Goal: Task Accomplishment & Management: Use online tool/utility

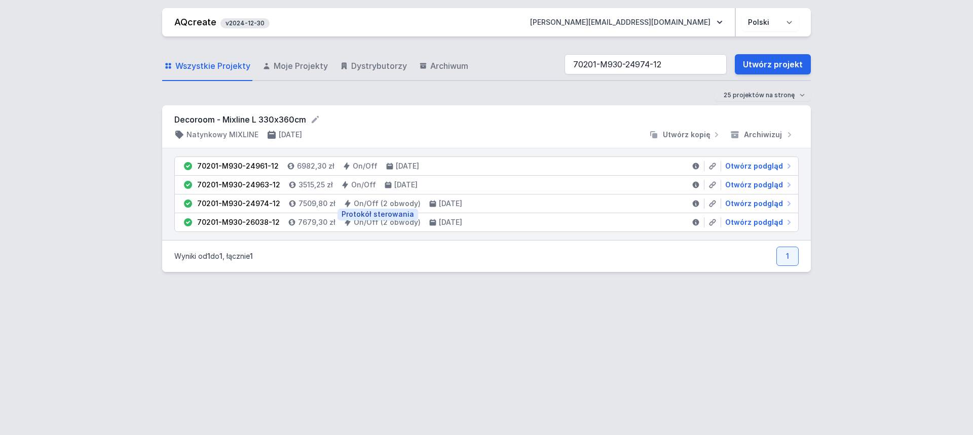
type input "70201-M930-24974-12"
click at [189, 19] on link "AQcreate" at bounding box center [195, 22] width 42 height 11
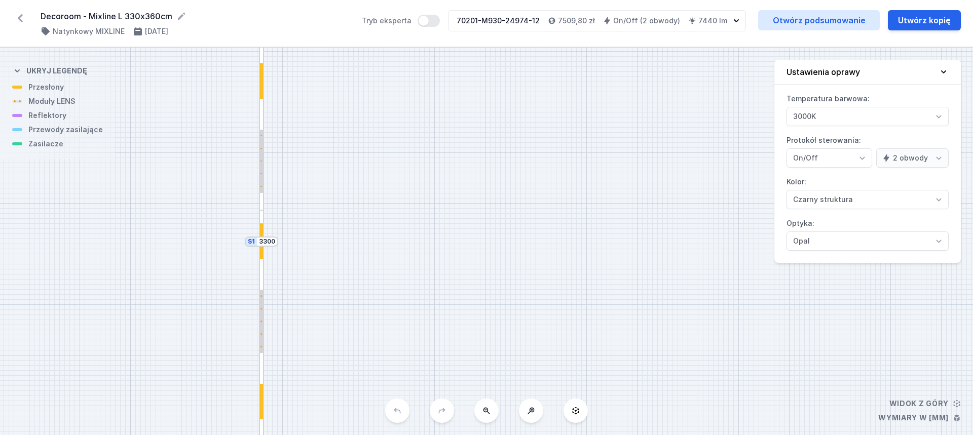
select select "true"
select select "2"
click at [922, 23] on button "Utwórz kopię" at bounding box center [923, 20] width 73 height 20
select select "true"
select select "2"
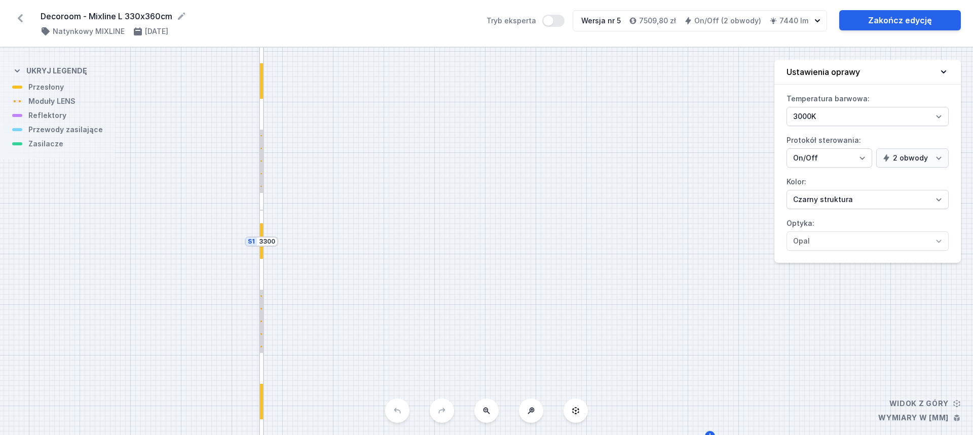
drag, startPoint x: 486, startPoint y: 330, endPoint x: 515, endPoint y: 156, distance: 176.6
click at [515, 156] on div "S2 3600 S1 3300" at bounding box center [486, 242] width 973 height 388
click at [264, 260] on div at bounding box center [262, 330] width 6 height 240
click icon
click span "Przewody zasilające"
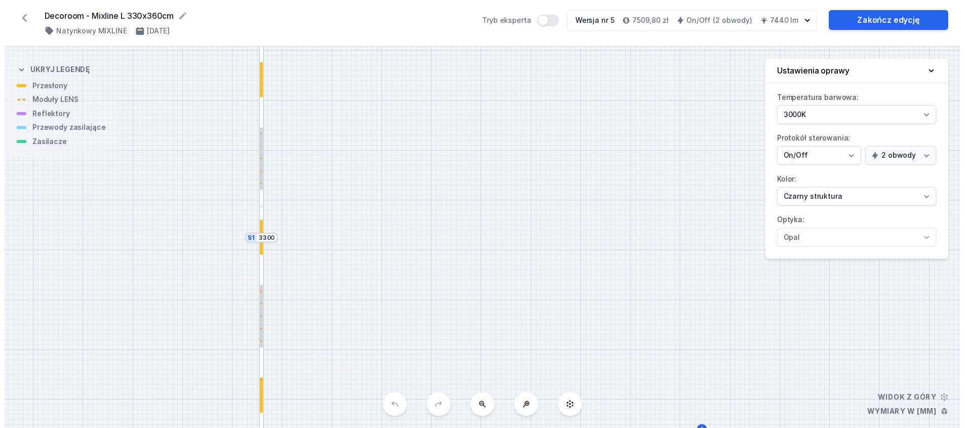
click span "Hole for power supply cable"
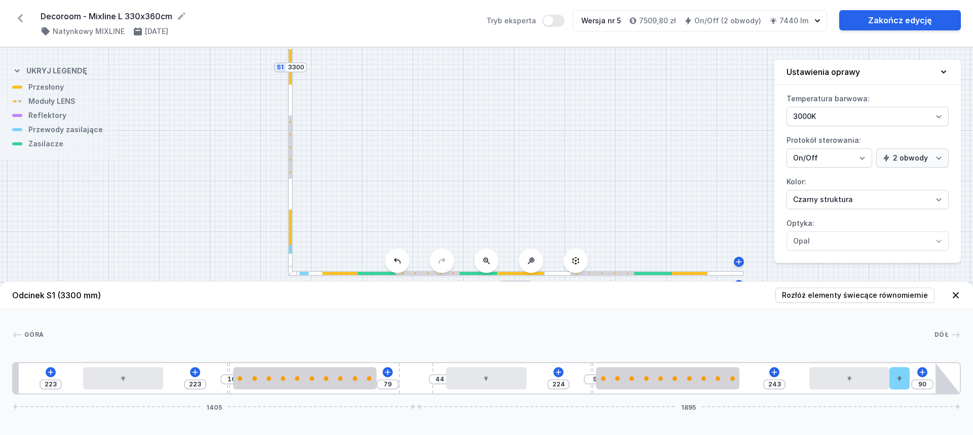
click at [746, 311] on div "Góra Dół 1 2 1 3 4 1 5 2 1 3 4 1 2 1 6 7 223 223 10 79 44 224 9 243 90 1405 189…" at bounding box center [486, 352] width 973 height 85
click at [343, 274] on div at bounding box center [339, 274] width 35 height 4
type input "268"
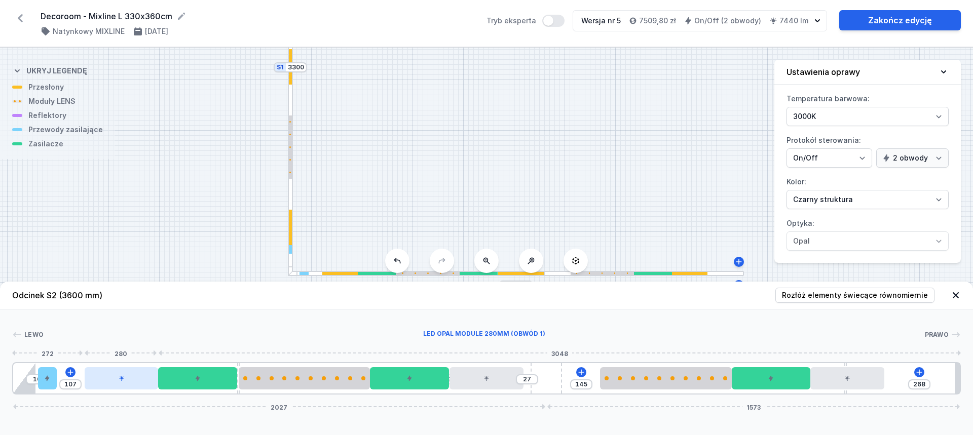
click at [125, 381] on div at bounding box center [121, 378] width 73 height 22
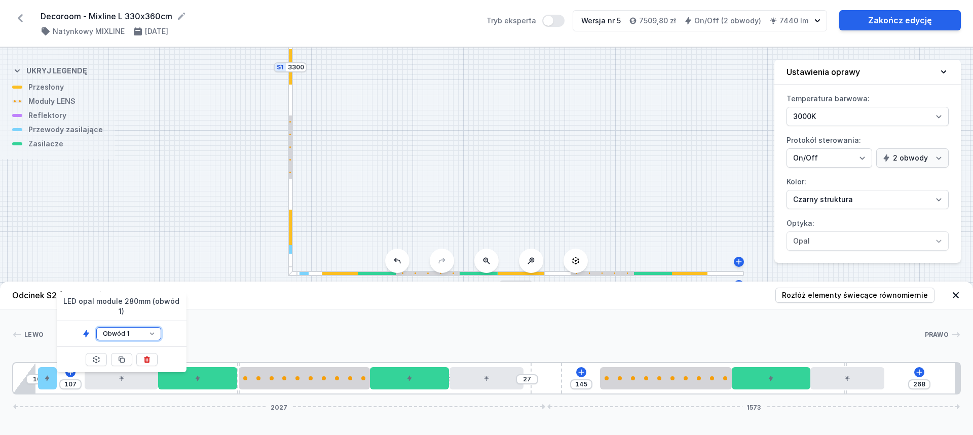
click at [150, 327] on select "Obwód 1 Obwód 2" at bounding box center [128, 333] width 65 height 13
select select "2"
click at [96, 327] on select "Obwód 1 Obwód 2" at bounding box center [128, 333] width 65 height 13
click at [263, 316] on div "Lewo Prawo 1 2 3 2 4 5 2 6 1 3 2 7 5 2 6 2 4 3 2 8 10 107 300 3 27 145 268 2027…" at bounding box center [486, 352] width 973 height 85
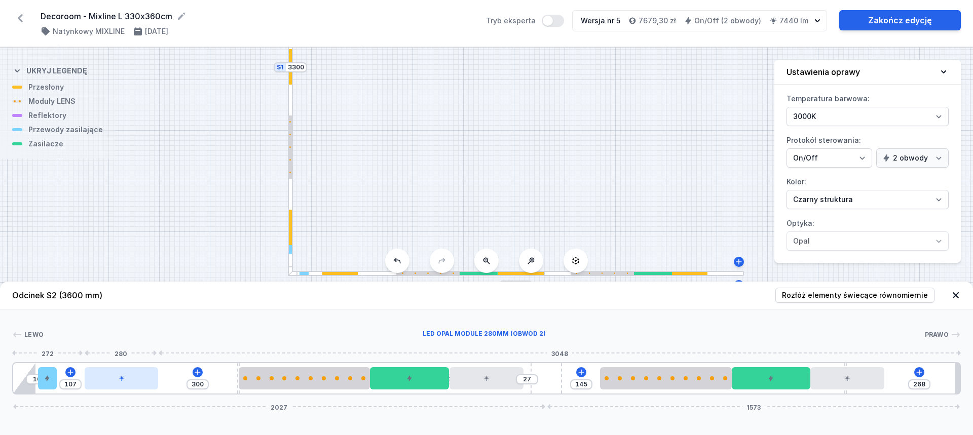
type input "134"
type input "273"
click at [120, 388] on div at bounding box center [128, 378] width 73 height 22
type input "159"
type input "248"
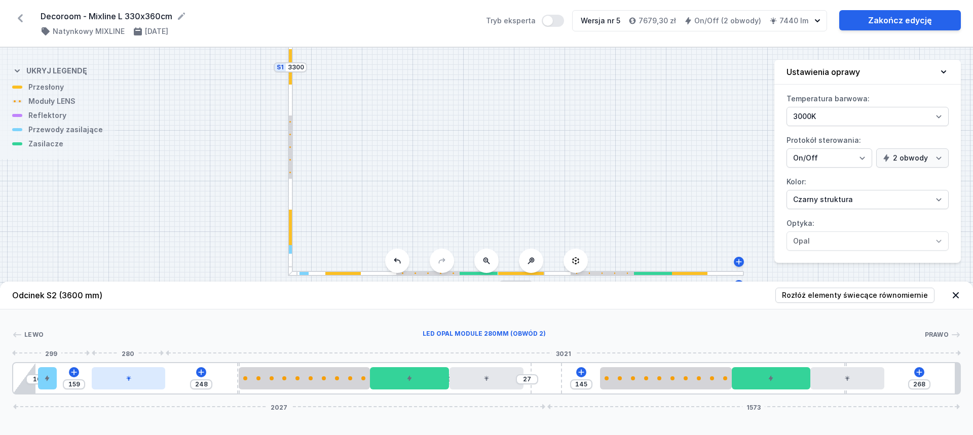
type input "157"
type input "250"
type input "153"
type input "254"
type input "150"
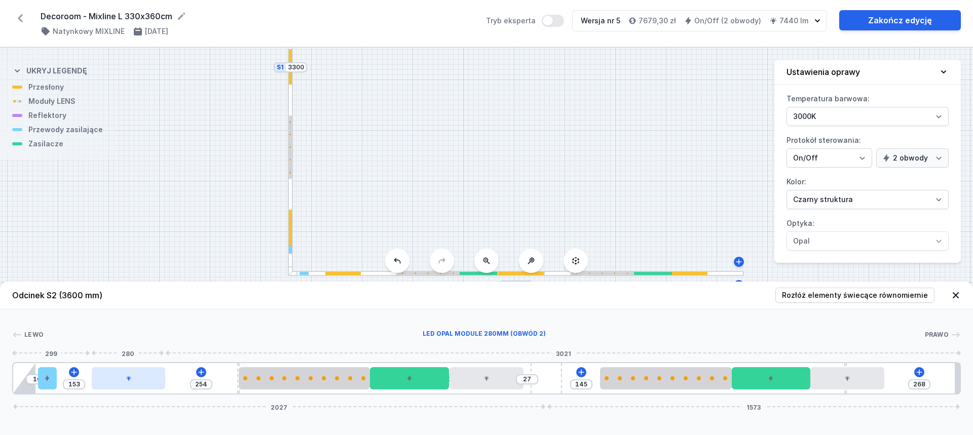
type input "257"
type input "148"
type input "259"
type input "144"
type input "263"
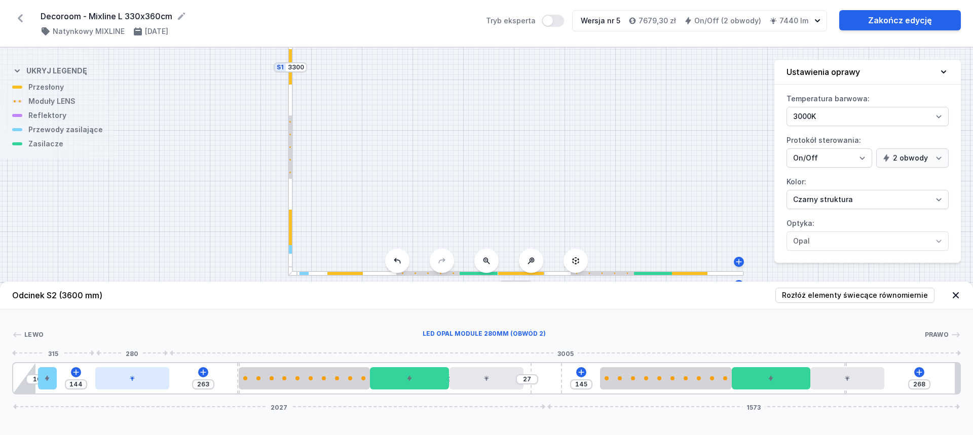
type input "142"
type input "265"
type input "140"
type input "267"
type input "138"
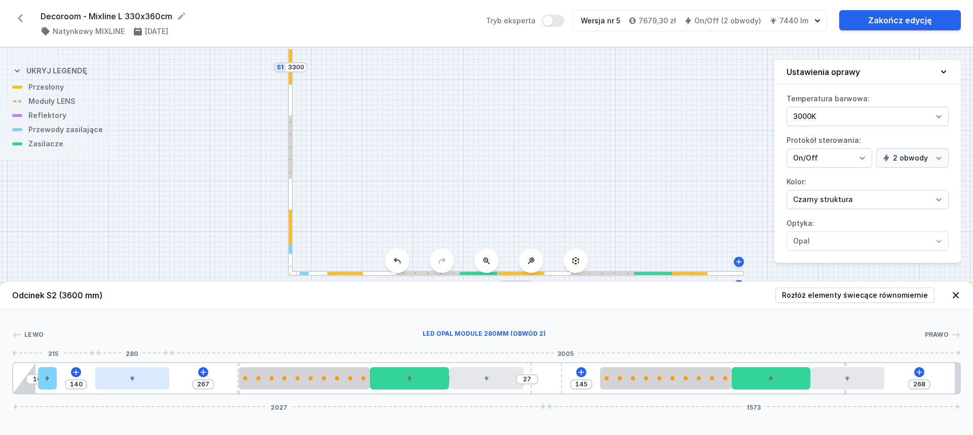
type input "269"
drag, startPoint x: 117, startPoint y: 379, endPoint x: 110, endPoint y: 379, distance: 6.6
click at [110, 379] on div at bounding box center [129, 378] width 73 height 22
type input "136"
type input "271"
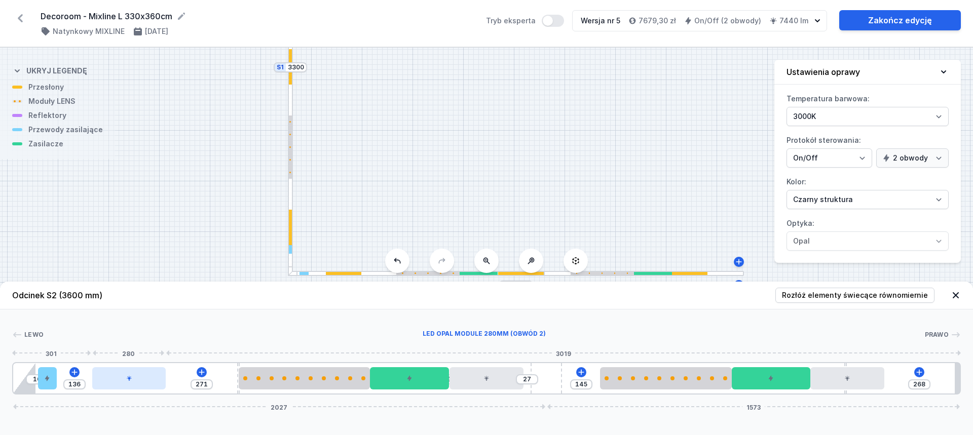
click at [118, 378] on div at bounding box center [128, 378] width 73 height 22
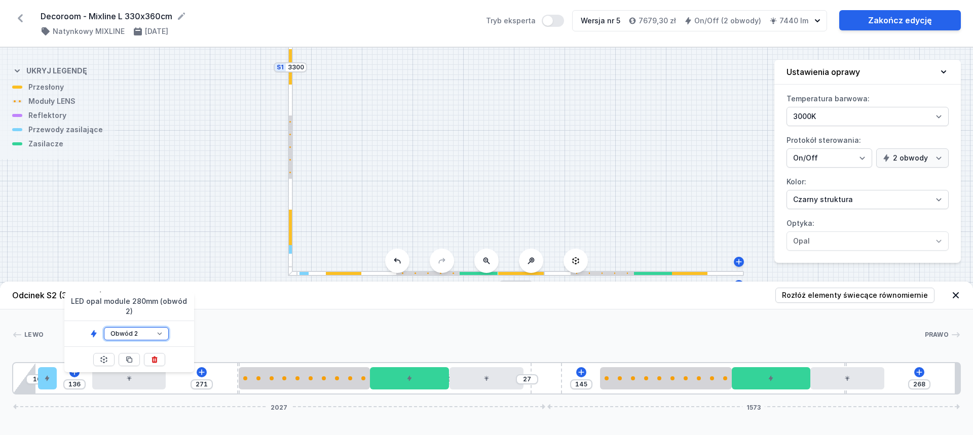
click at [150, 327] on select "Obwód 1 Obwód 2" at bounding box center [136, 333] width 65 height 13
select select "1"
click at [104, 327] on select "Obwód 1 Obwód 2" at bounding box center [136, 333] width 65 height 13
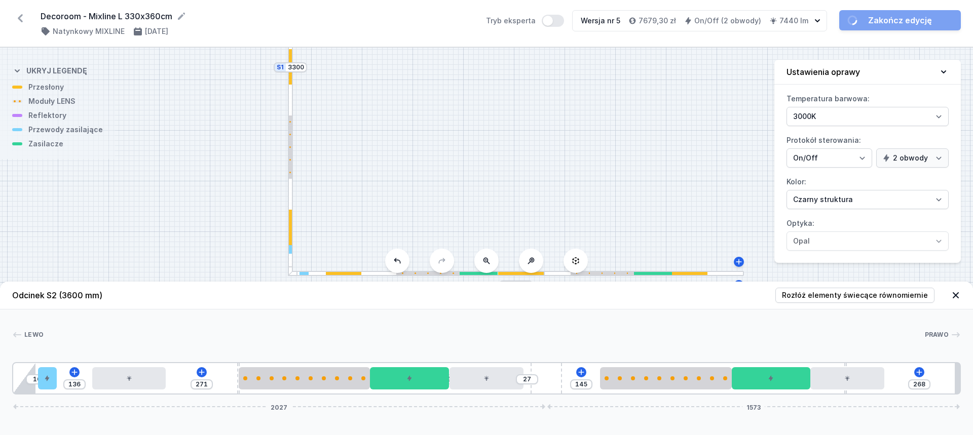
click at [271, 328] on div "Lewo Prawo 1 2 3 1 4 5 2 6 1 3 2 7 5 2 8 2 4 3 2 9 10 136 271 3 27 145 268 2027…" at bounding box center [486, 352] width 973 height 85
click at [291, 195] on div at bounding box center [291, 156] width 6 height 240
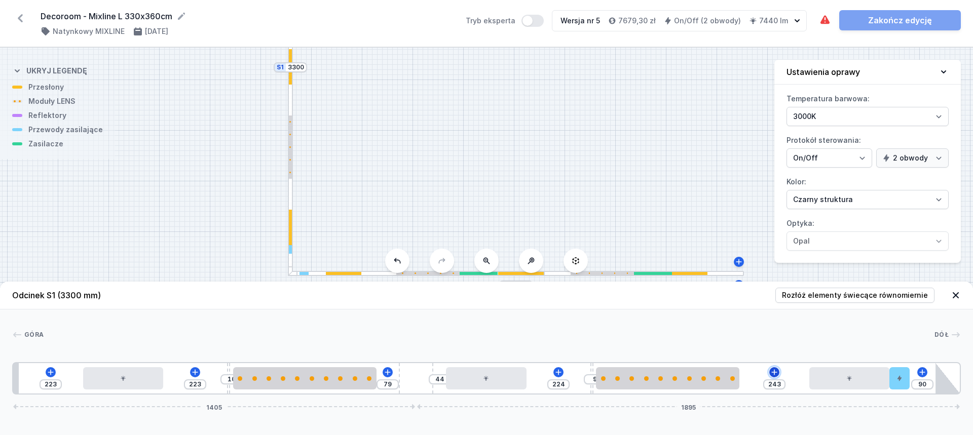
click at [773, 371] on icon at bounding box center [774, 372] width 8 height 8
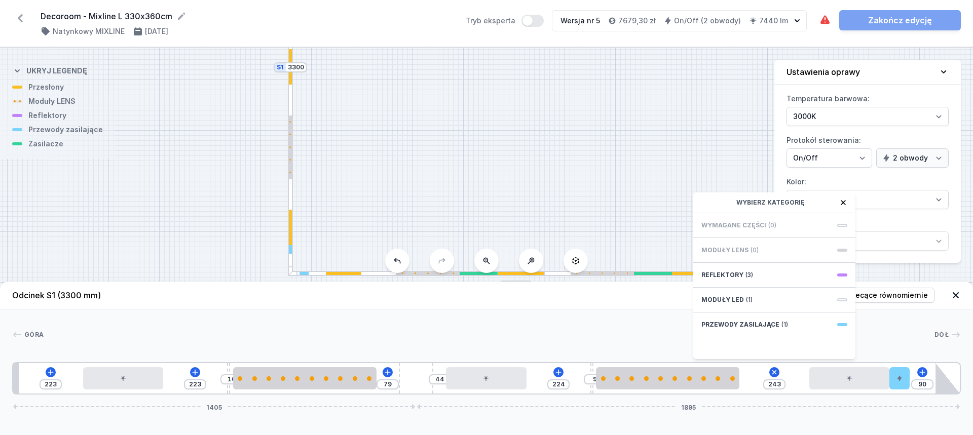
click at [579, 163] on div "S2 3600 S1 3300" at bounding box center [486, 242] width 973 height 388
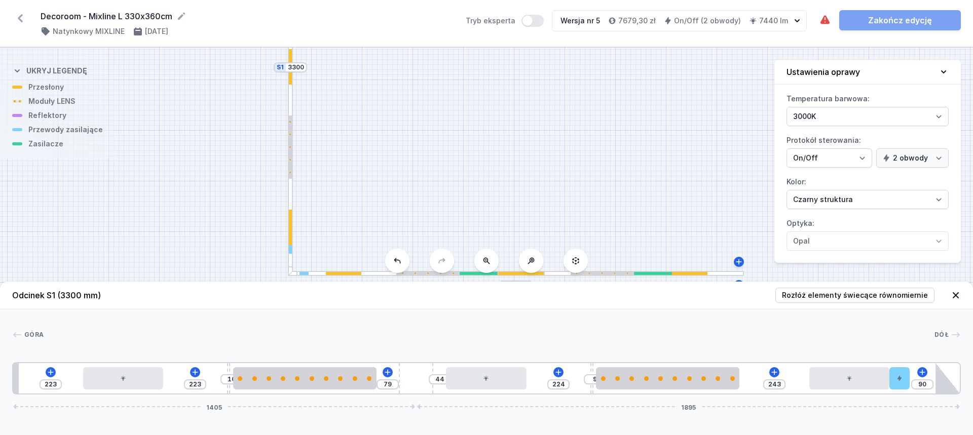
click at [661, 273] on div at bounding box center [653, 274] width 38 height 4
type input "268"
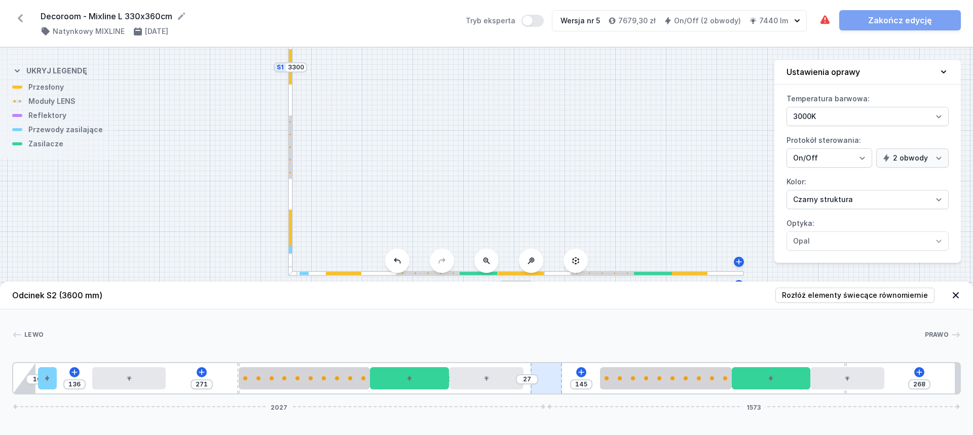
type input "161"
type input "246"
type input "159"
type input "248"
type input "155"
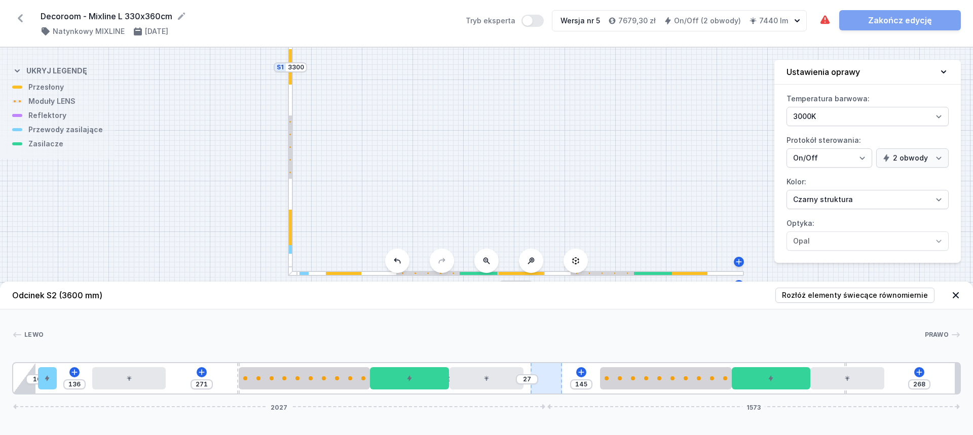
type input "252"
type input "152"
type input "255"
type input "150"
type input "257"
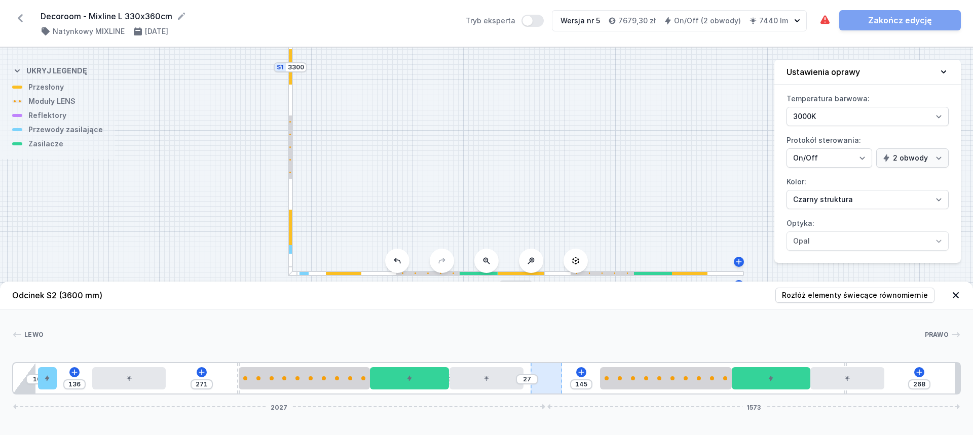
type input "146"
type input "261"
type input "142"
type input "265"
type input "140"
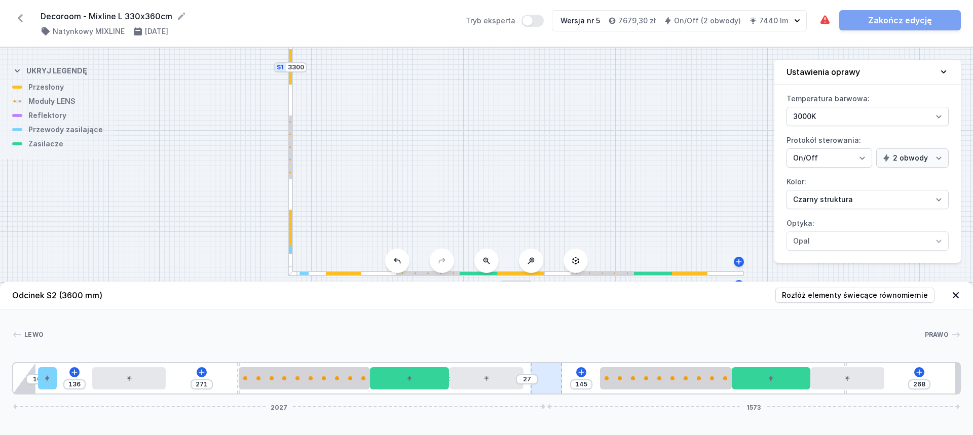
type input "267"
type input "138"
type input "269"
type input "136"
type input "271"
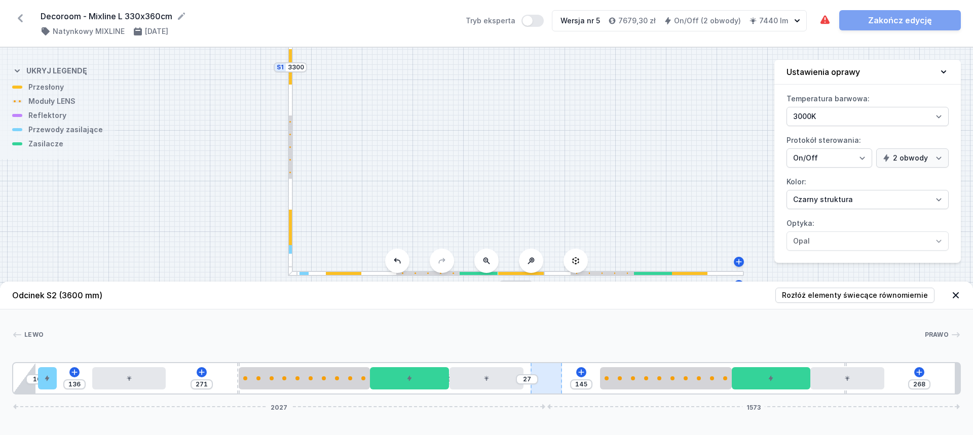
type input "135"
type input "272"
type input "129"
type input "278"
type input "125"
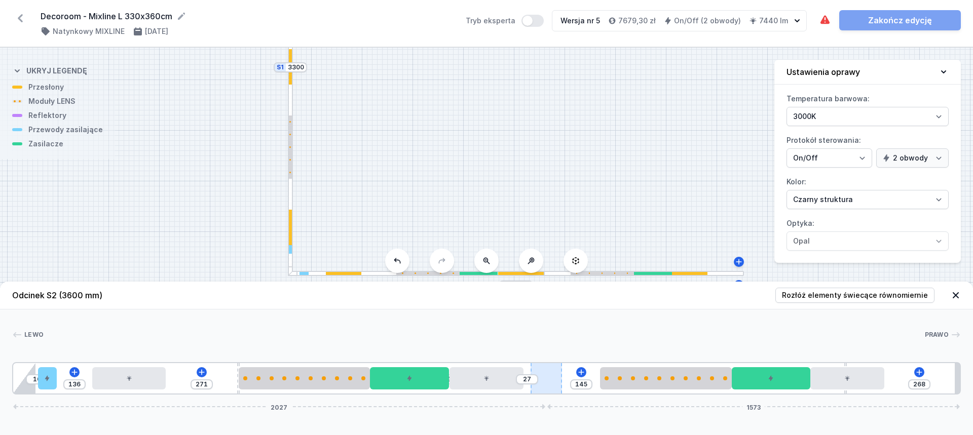
type input "282"
type input "118"
type input "289"
type input "116"
type input "291"
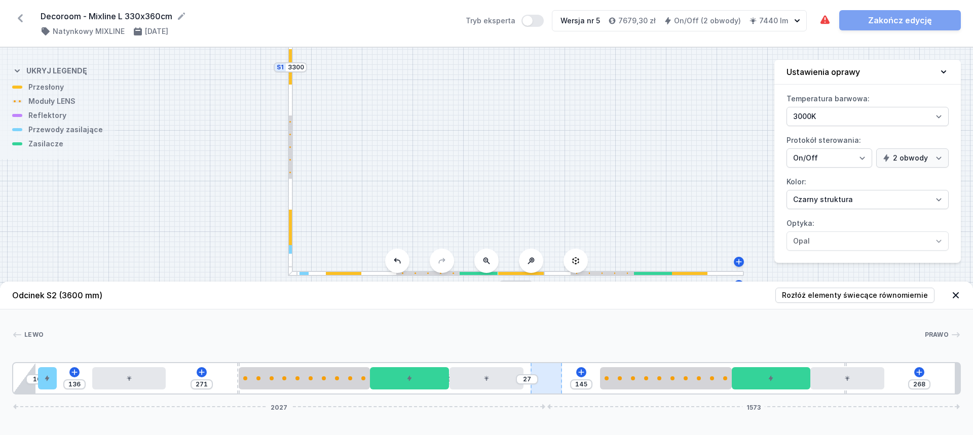
type input "110"
type input "297"
type input "104"
type input "303"
type input "100"
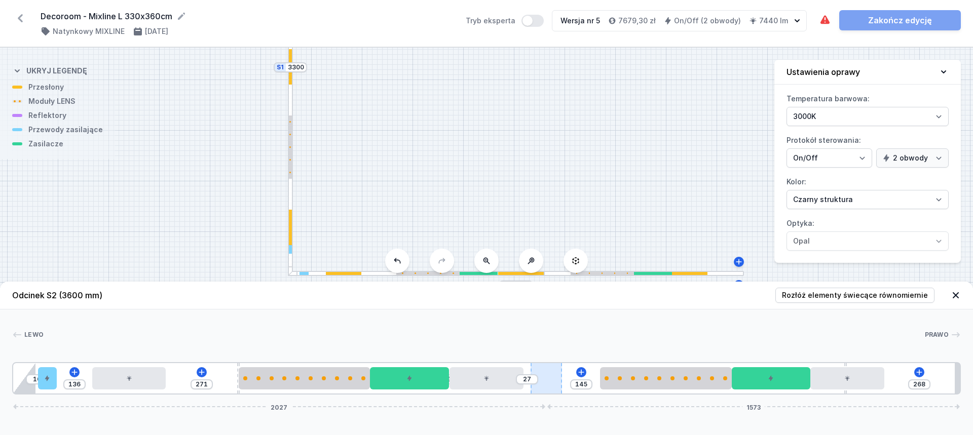
type input "307"
type input "97"
type input "310"
type input "95"
type input "312"
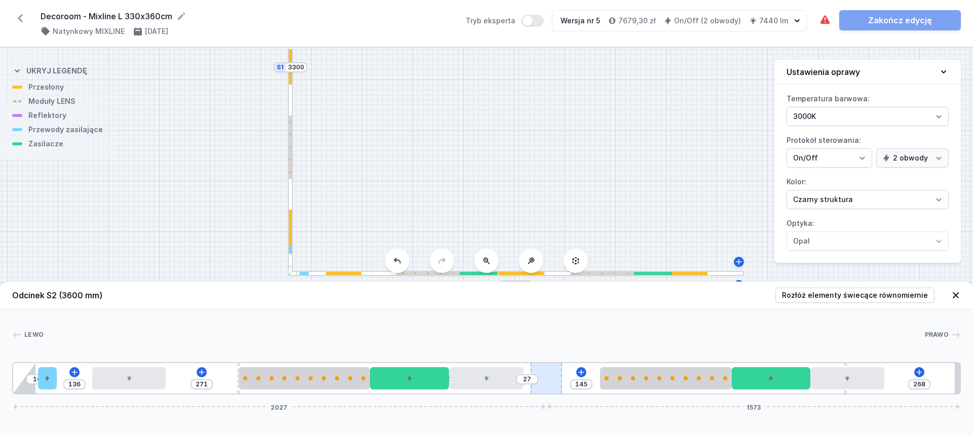
type input "89"
drag, startPoint x: 144, startPoint y: 376, endPoint x: 117, endPoint y: 376, distance: 27.9
click at [117, 376] on div at bounding box center [128, 378] width 73 height 22
click at [198, 369] on icon at bounding box center [202, 372] width 8 height 8
click div "Wymagane części (1)"
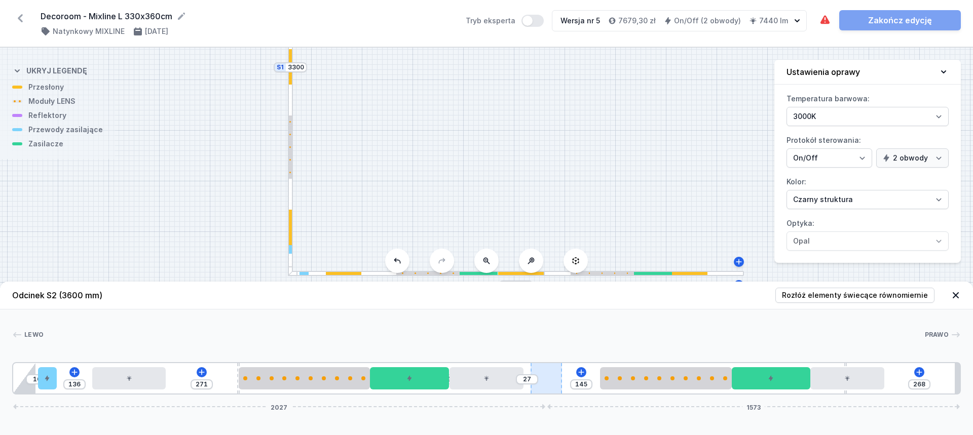
click div "ON/OFF Driver - up to 16W Obwód 1"
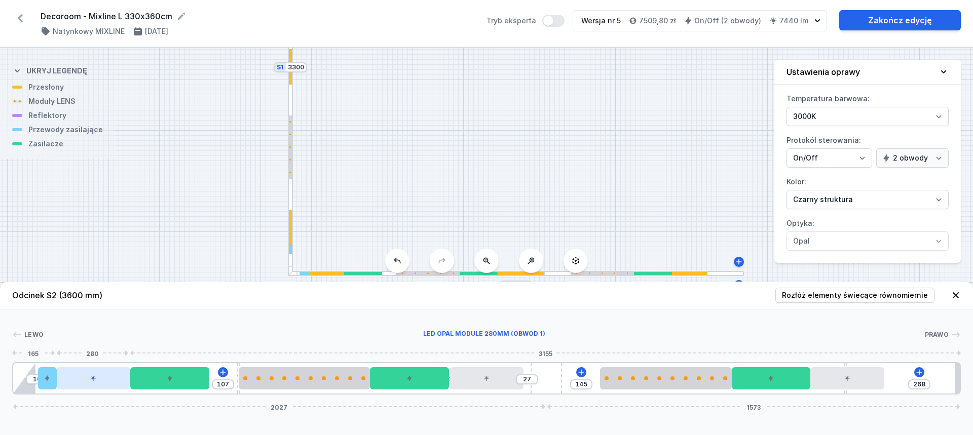
click at [92, 380] on icon at bounding box center [93, 378] width 6 height 6
click at [93, 379] on icon at bounding box center [93, 378] width 5 height 5
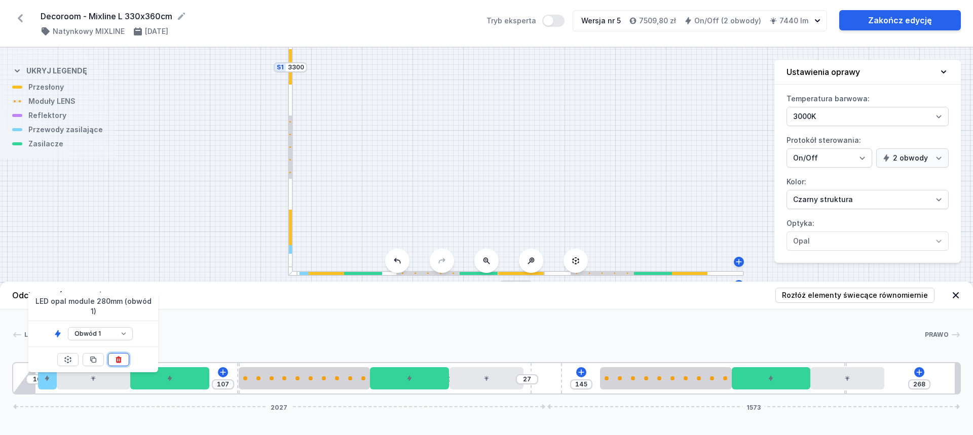
click at [119, 357] on icon at bounding box center [119, 360] width 6 height 7
type input "687"
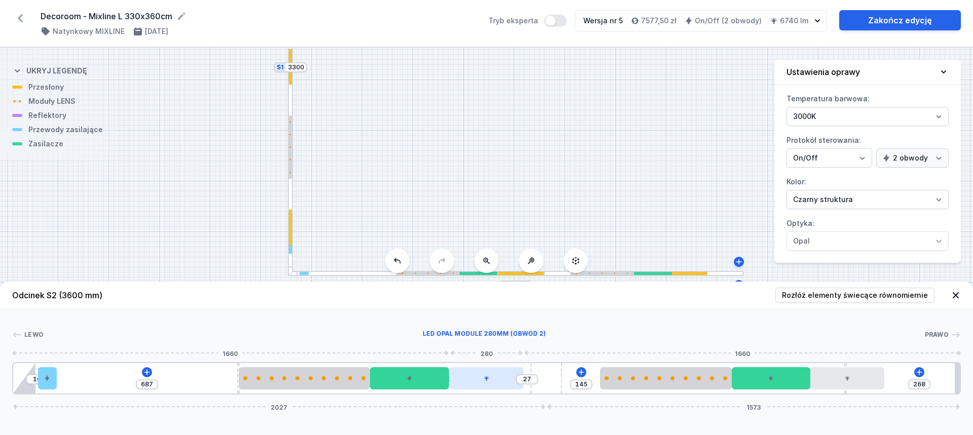
click at [496, 386] on div at bounding box center [485, 378] width 73 height 22
select select "2"
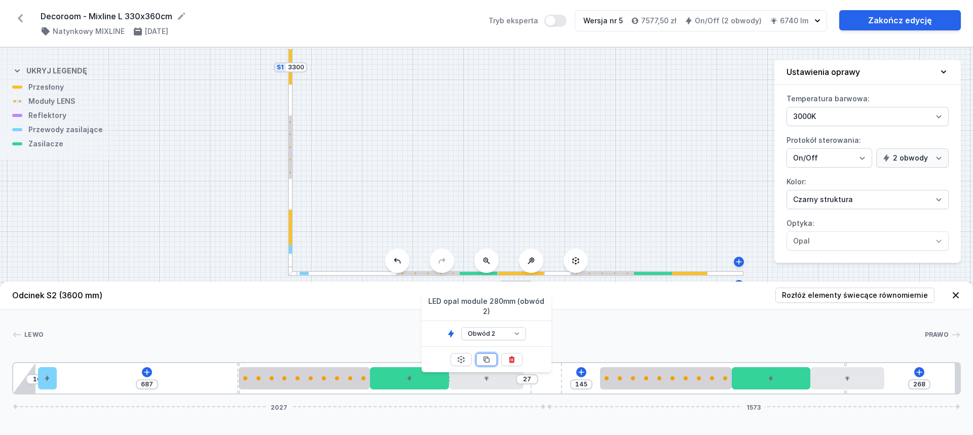
click at [485, 357] on icon at bounding box center [487, 360] width 6 height 6
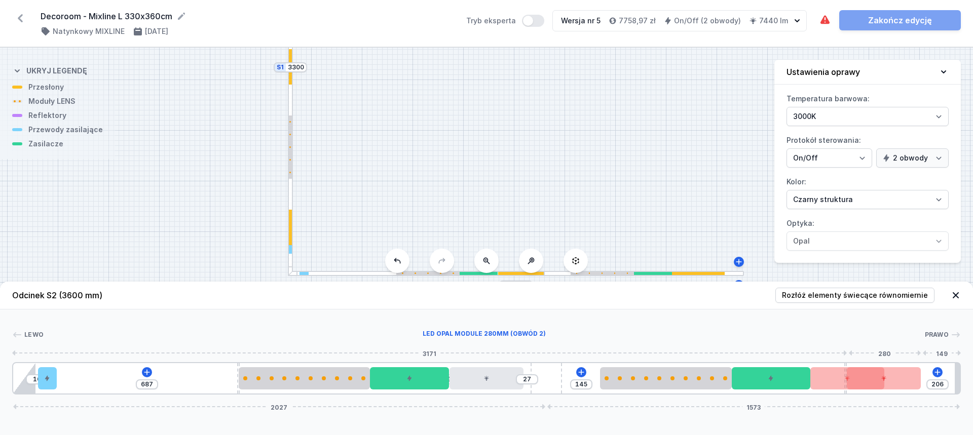
type input "268"
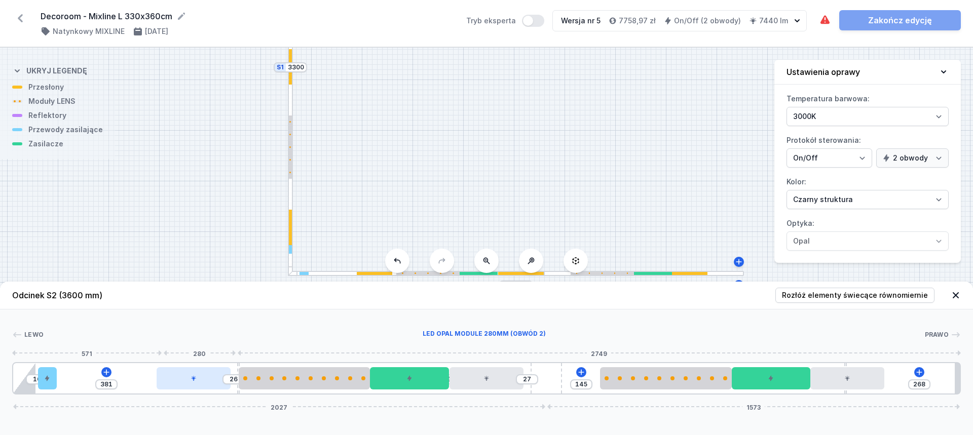
type input "361"
type input "46"
type input "338"
type input "69"
type input "323"
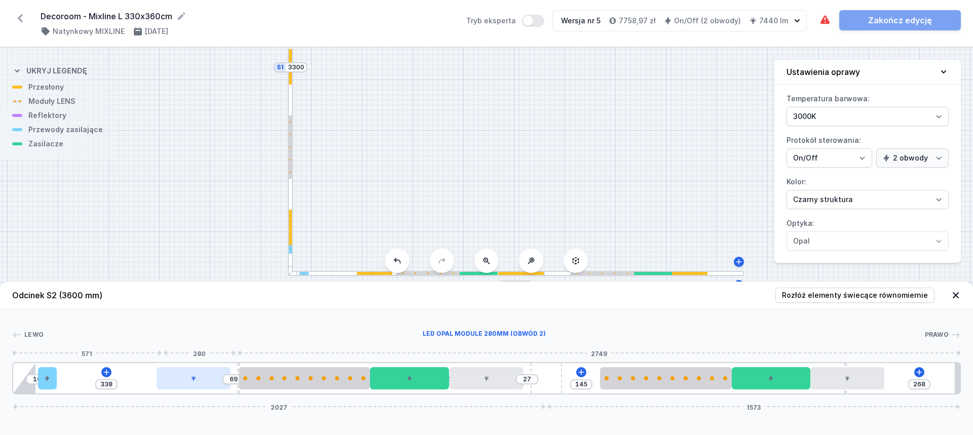
type input "84"
type input "309"
type input "98"
type input "294"
type input "113"
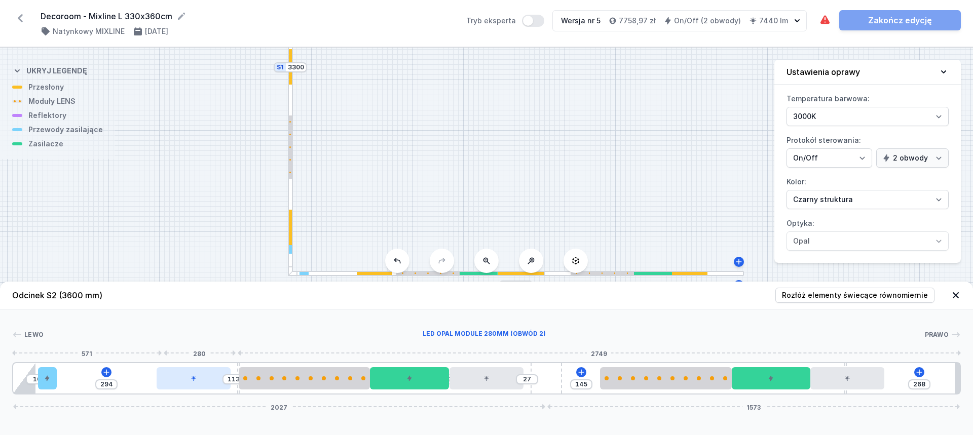
type input "271"
type input "136"
type input "264"
type input "143"
type input "245"
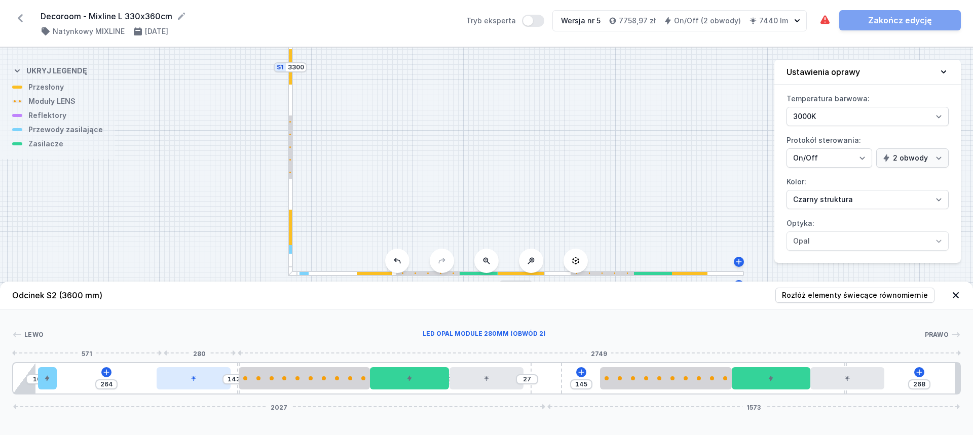
type input "162"
type input "237"
type input "170"
type input "230"
type input "177"
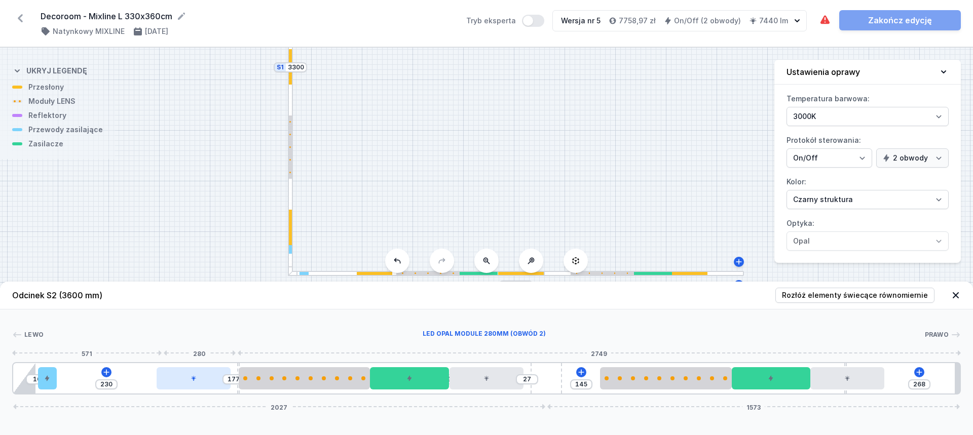
type input "218"
type input "189"
type input "209"
type input "198"
type input "199"
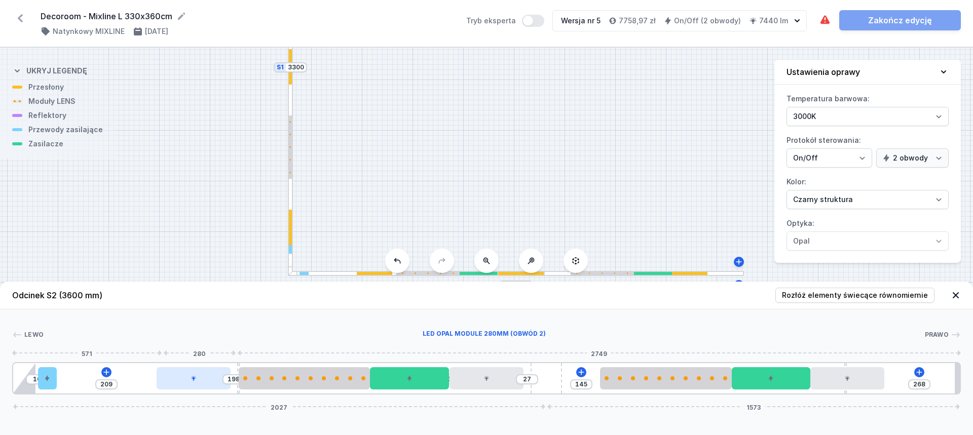
type input "208"
type input "196"
type input "211"
type input "192"
type input "215"
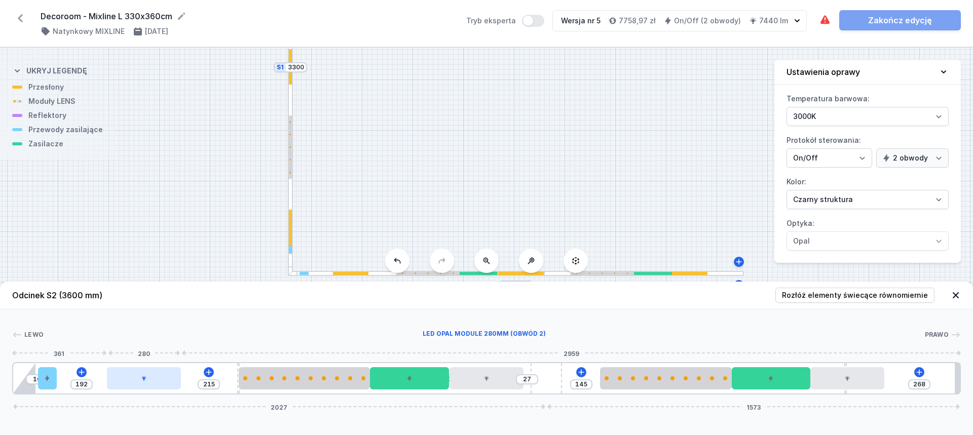
type input "190"
type input "217"
type input "186"
type input "221"
type input "180"
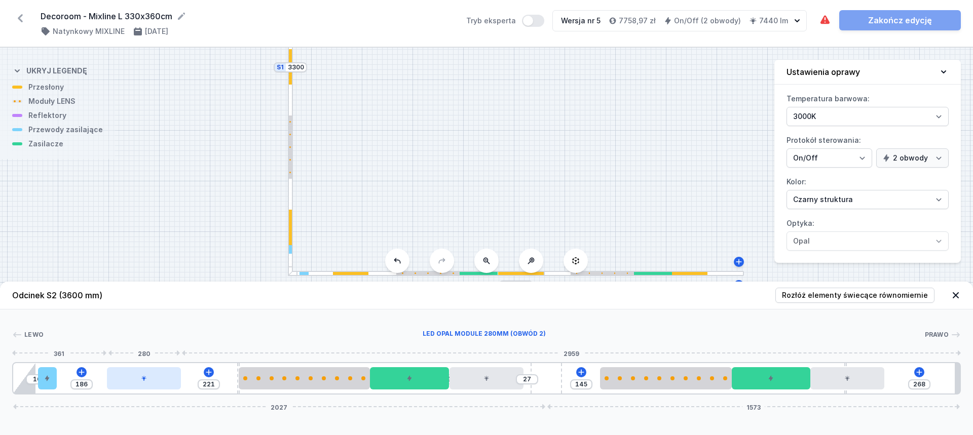
type input "227"
type input "179"
type input "228"
type input "175"
type input "232"
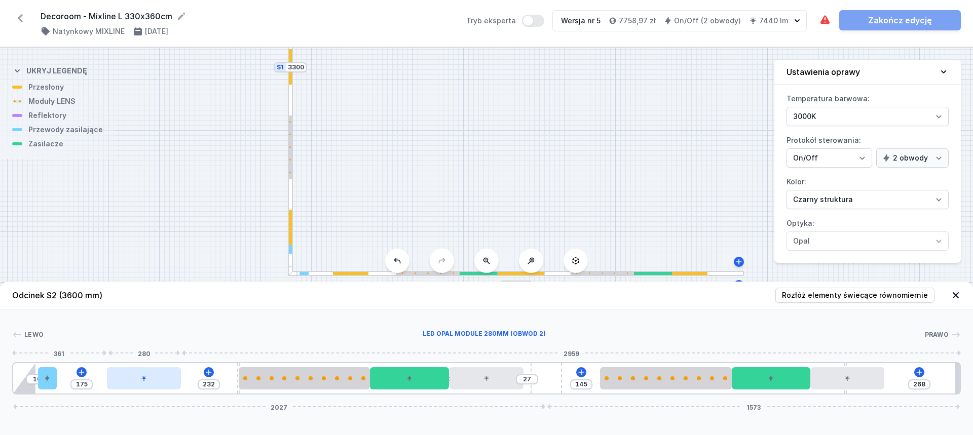
type input "169"
type input "238"
type input "163"
type input "244"
type input "160"
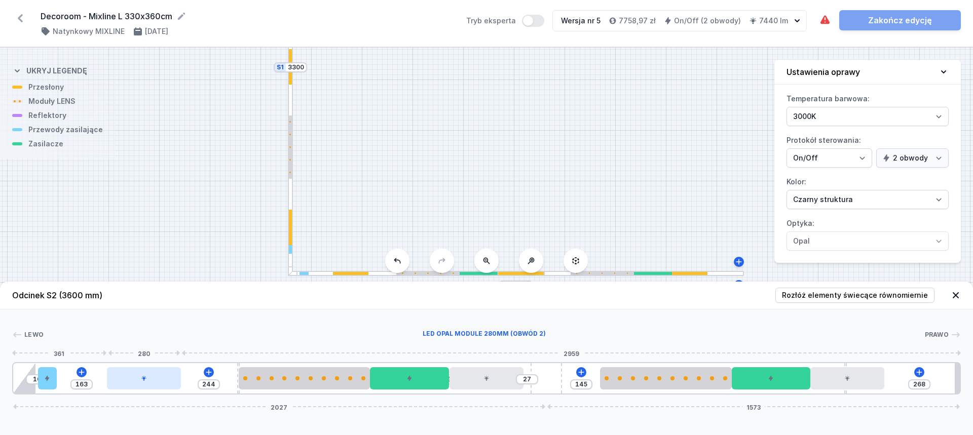
type input "247"
type input "156"
type input "251"
type input "154"
type input "253"
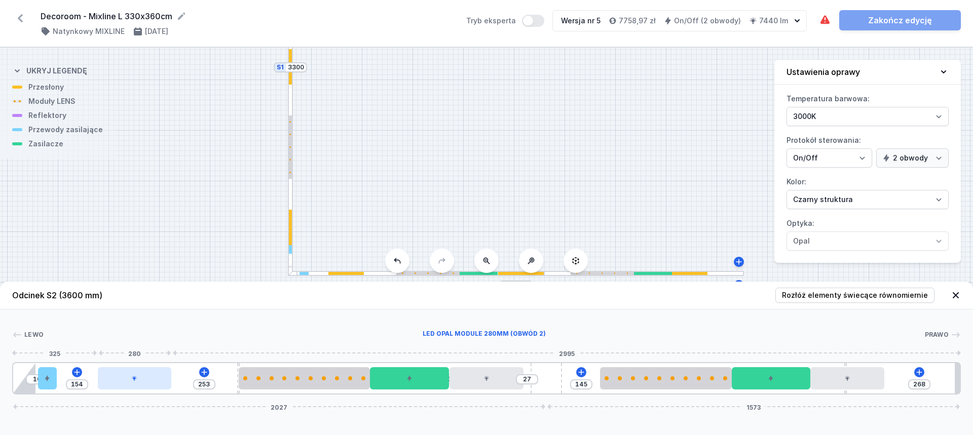
type input "152"
type input "255"
type input "150"
type input "257"
type input "148"
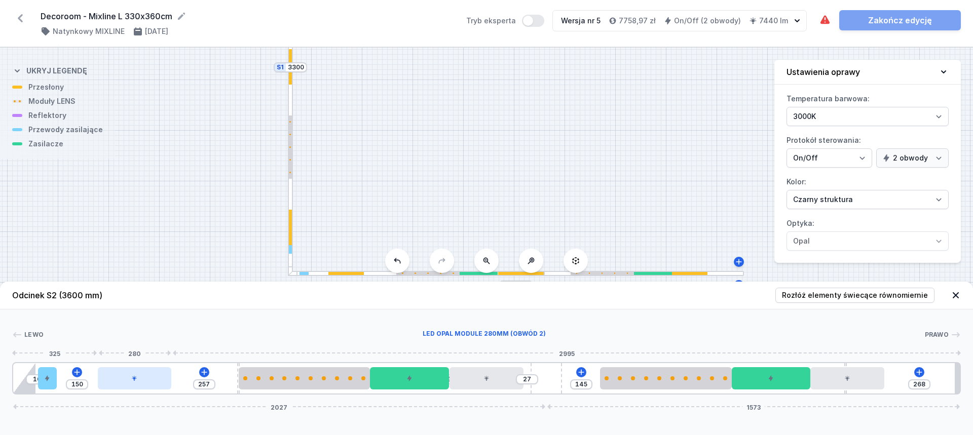
type input "259"
type input "144"
type input "263"
type input "141"
type input "266"
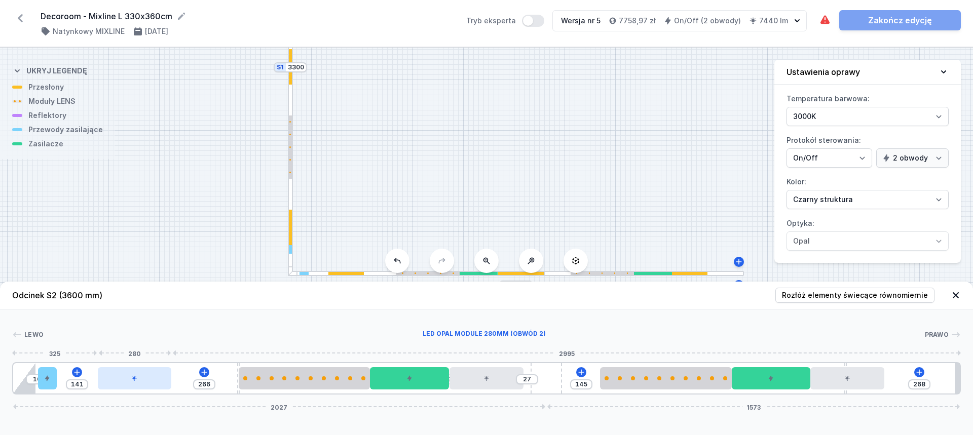
type input "139"
type input "268"
type input "133"
type input "274"
type input "127"
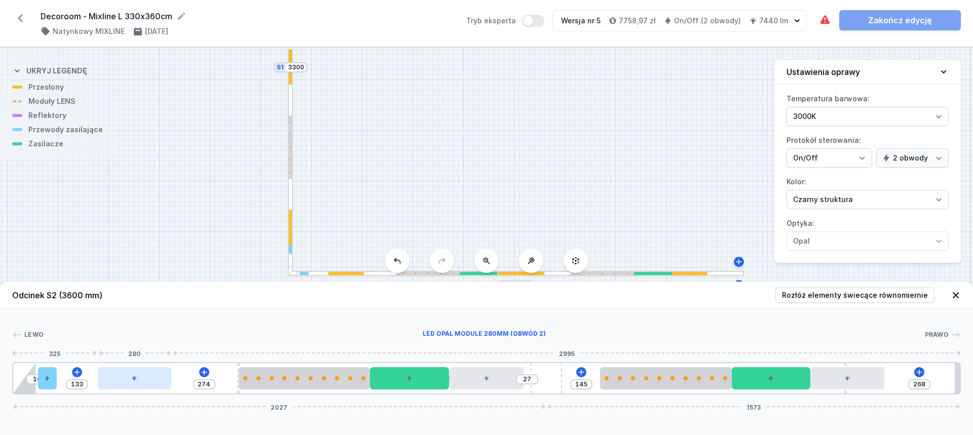
type input "280"
type input "122"
type input "285"
type input "114"
type input "293"
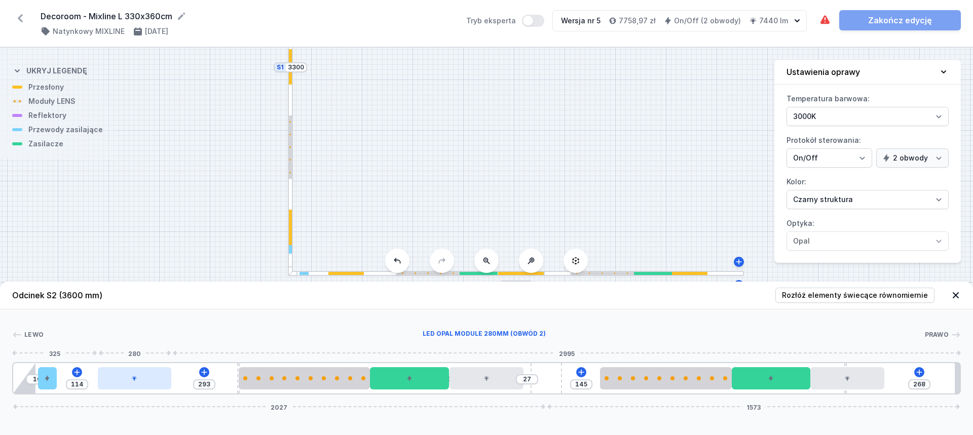
type input "112"
type input "295"
type input "110"
type input "297"
type input "108"
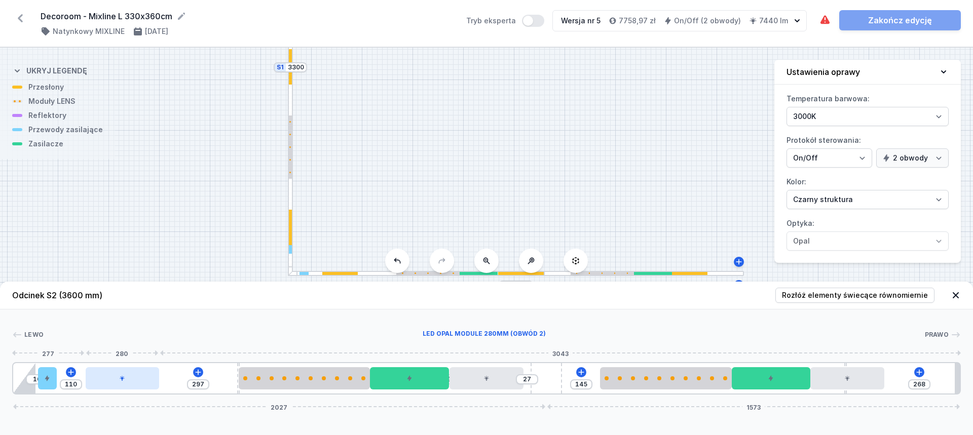
type input "299"
type input "107"
type input "300"
type input "105"
type input "302"
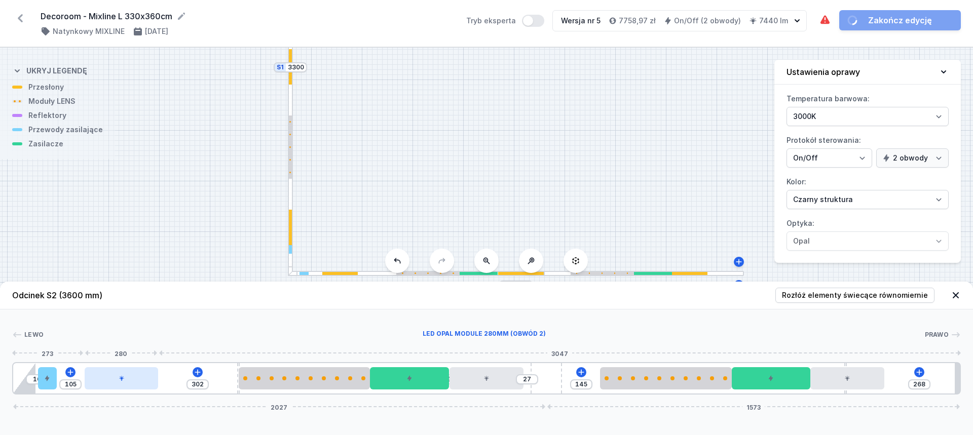
drag, startPoint x: 902, startPoint y: 381, endPoint x: 157, endPoint y: 373, distance: 745.2
click at [132, 380] on div at bounding box center [121, 378] width 73 height 22
type input "107"
type input "300"
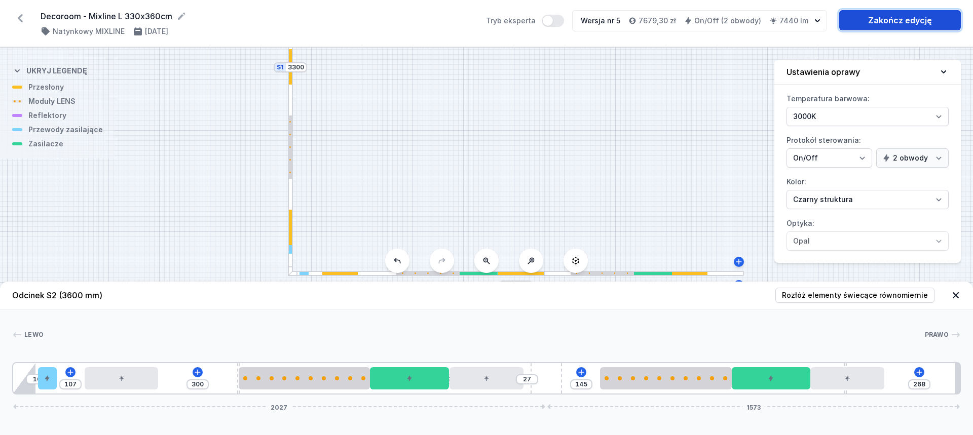
click at [895, 27] on link "Zakończ edycję" at bounding box center [900, 20] width 122 height 20
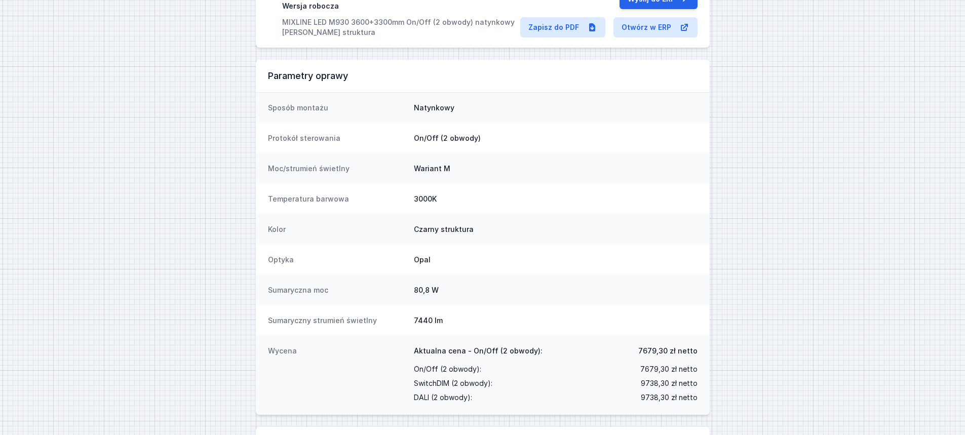
scroll to position [101, 0]
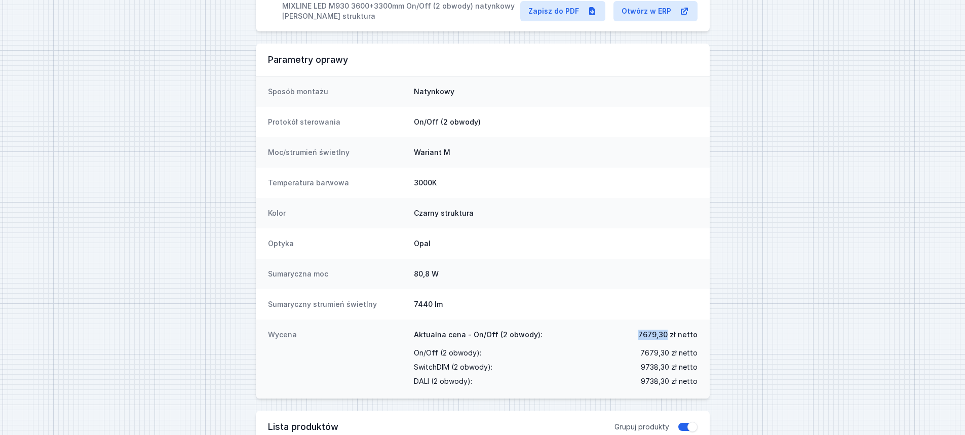
drag, startPoint x: 651, startPoint y: 335, endPoint x: 670, endPoint y: 334, distance: 18.2
click at [670, 334] on span "7679,30 zł netto" at bounding box center [667, 335] width 59 height 10
copy span "7679,30"
